Goal: Ask a question

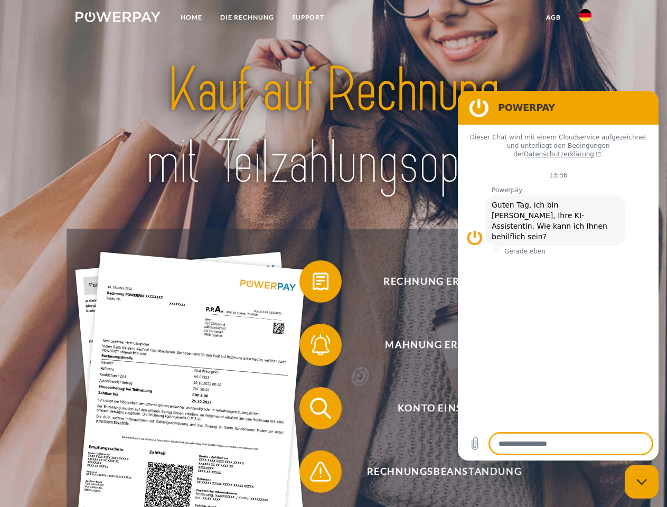
click at [118, 18] on img at bounding box center [118, 17] width 85 height 11
click at [585, 18] on img at bounding box center [585, 15] width 13 height 13
click at [553, 17] on link "agb" at bounding box center [553, 17] width 33 height 19
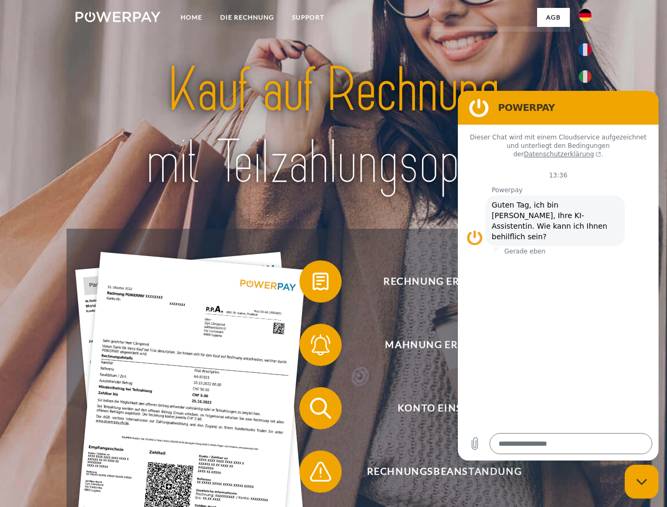
click at [313, 284] on span at bounding box center [304, 281] width 53 height 53
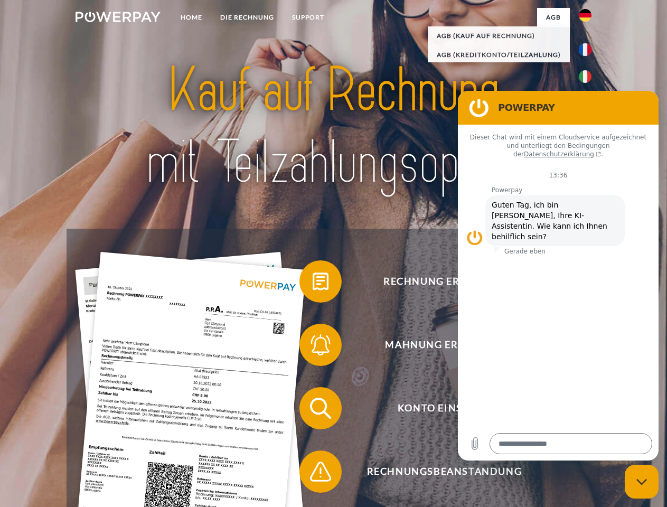
click at [313, 347] on span at bounding box center [304, 345] width 53 height 53
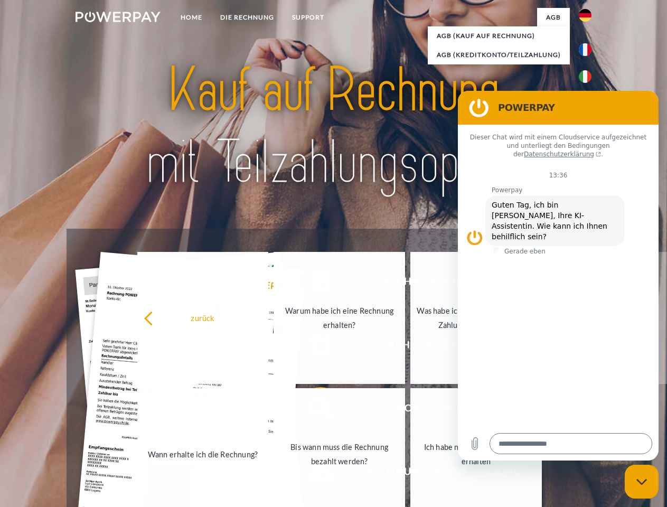
click at [313, 411] on link "Bis wann muss die Rechnung bezahlt werden?" at bounding box center [340, 454] width 132 height 132
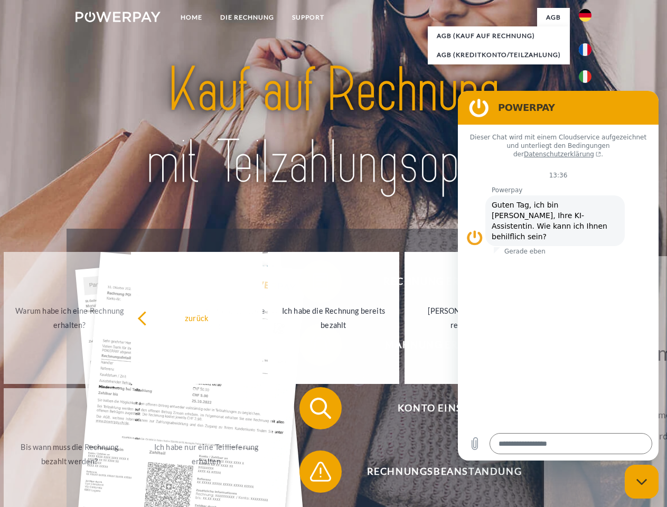
click at [313, 474] on span at bounding box center [304, 471] width 53 height 53
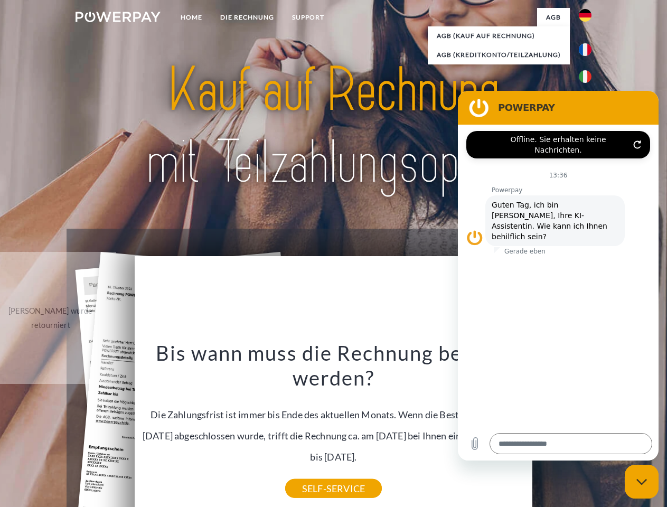
click at [642, 482] on icon "Messaging-Fenster schließen" at bounding box center [642, 482] width 11 height 7
type textarea "*"
